Goal: Task Accomplishment & Management: Complete application form

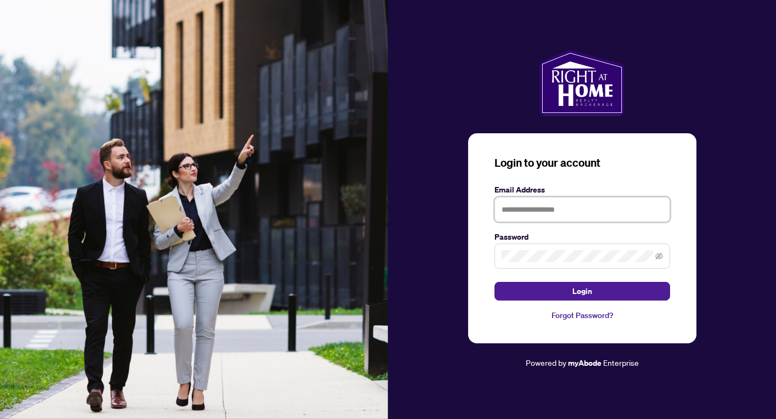
click at [527, 200] on input "text" at bounding box center [583, 209] width 176 height 25
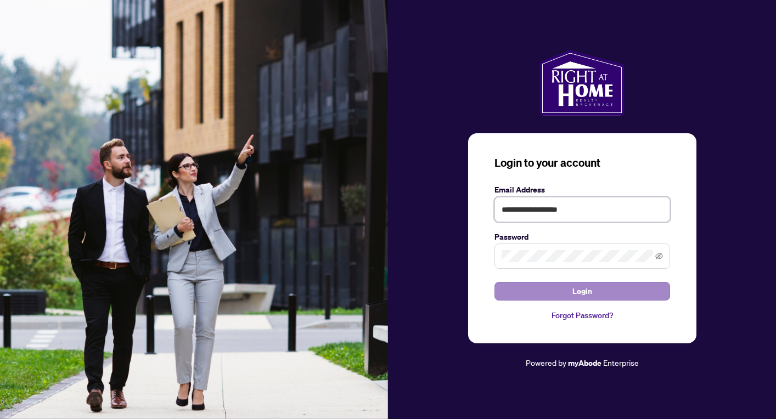
type input "**********"
click at [567, 294] on button "Login" at bounding box center [583, 291] width 176 height 19
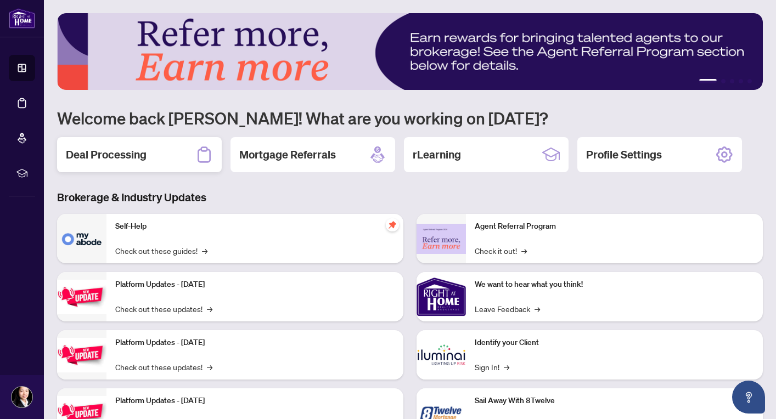
click at [109, 162] on h2 "Deal Processing" at bounding box center [106, 154] width 81 height 15
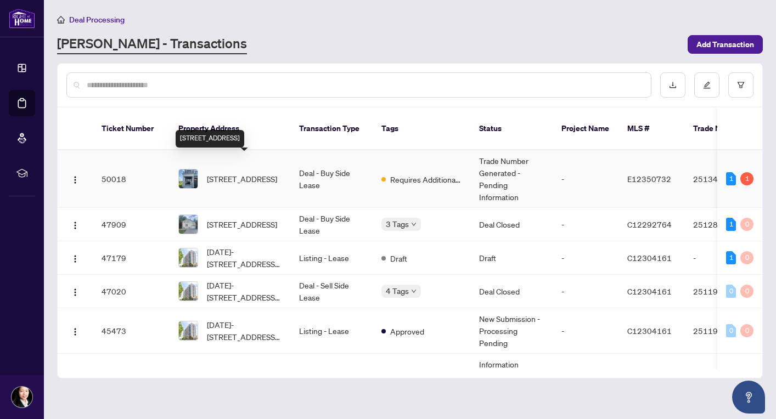
click at [216, 173] on span "[STREET_ADDRESS]" at bounding box center [242, 179] width 70 height 12
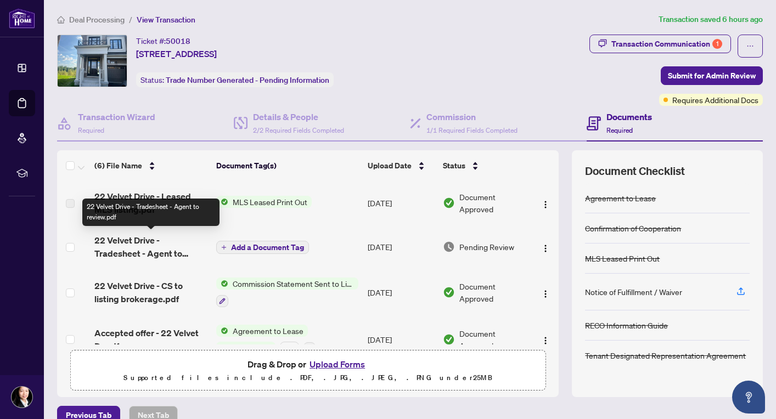
click at [144, 241] on span "22 Velvet Drive - Tradesheet - Agent to review.pdf" at bounding box center [150, 247] width 113 height 26
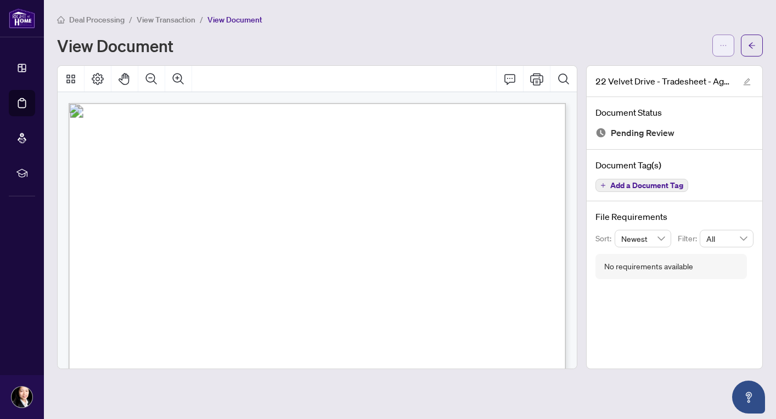
click at [728, 46] on button "button" at bounding box center [723, 46] width 22 height 22
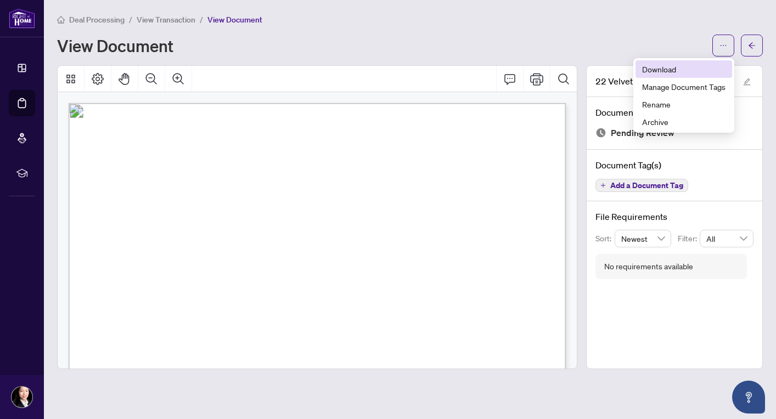
click at [667, 73] on span "Download" at bounding box center [683, 69] width 83 height 12
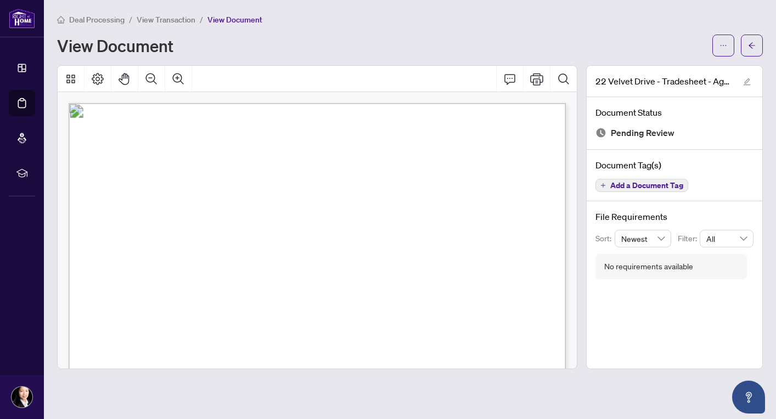
click at [156, 18] on span "View Transaction" at bounding box center [166, 20] width 59 height 10
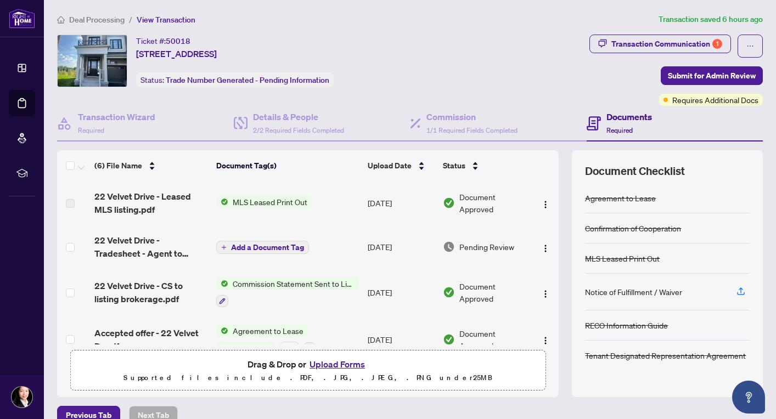
click at [327, 365] on button "Upload Forms" at bounding box center [337, 364] width 62 height 14
click at [334, 362] on button "Upload Forms" at bounding box center [337, 364] width 62 height 14
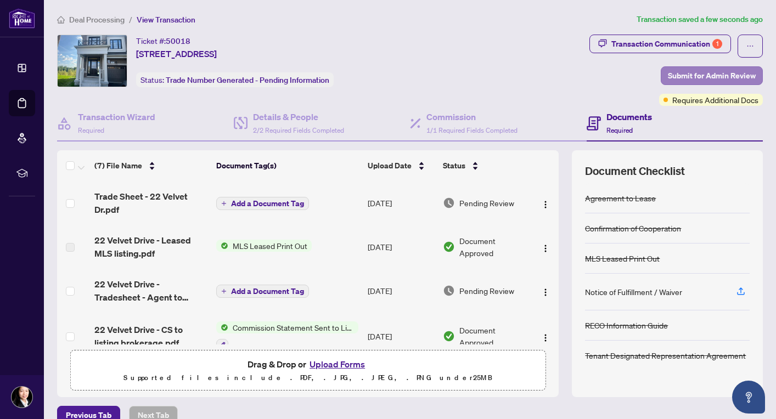
click at [707, 77] on span "Submit for Admin Review" at bounding box center [712, 76] width 88 height 18
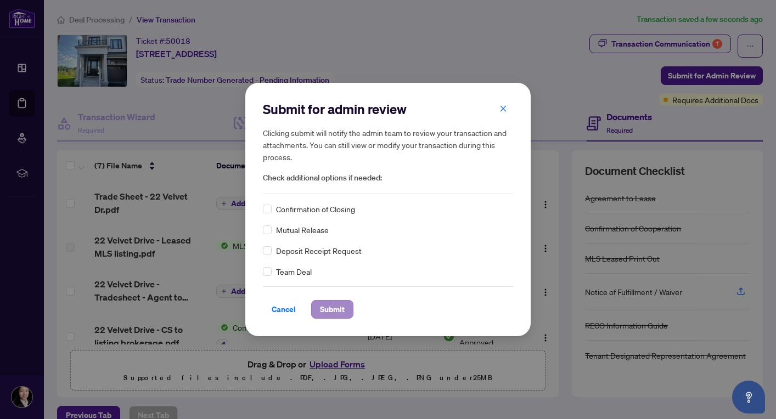
click at [324, 307] on span "Submit" at bounding box center [332, 310] width 25 height 18
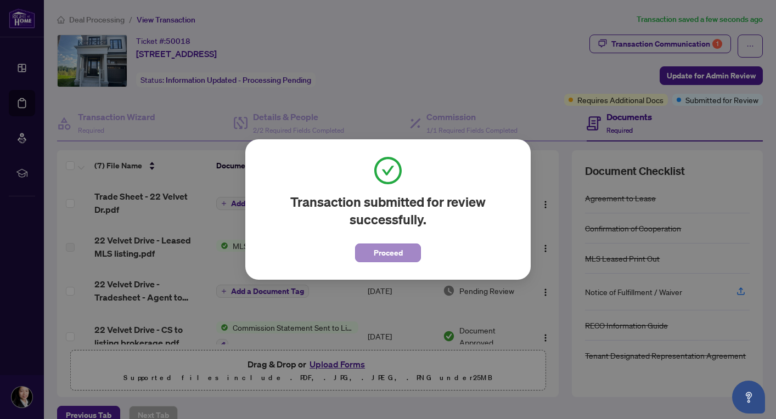
click at [369, 259] on button "Proceed" at bounding box center [388, 253] width 66 height 19
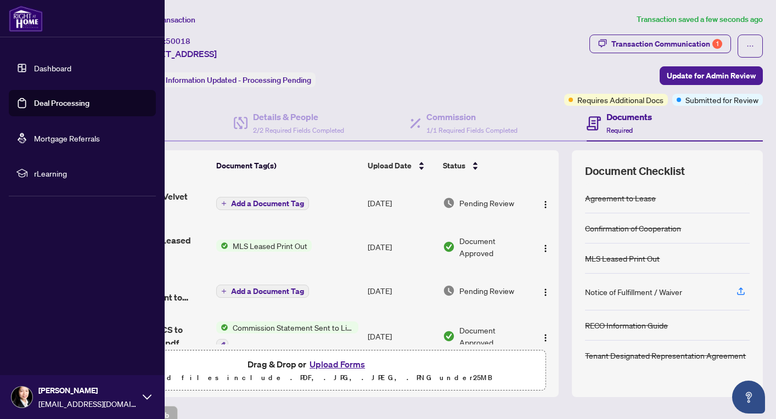
click at [24, 397] on img at bounding box center [22, 397] width 21 height 21
click at [54, 332] on span "Logout" at bounding box center [44, 332] width 25 height 18
